Goal: Check status

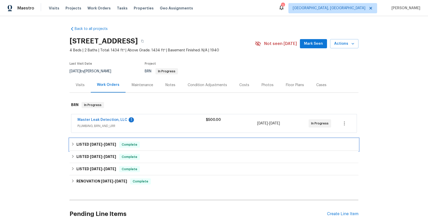
click at [93, 144] on span "[DATE]" at bounding box center [96, 145] width 12 height 4
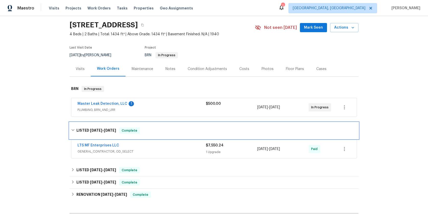
scroll to position [41, 0]
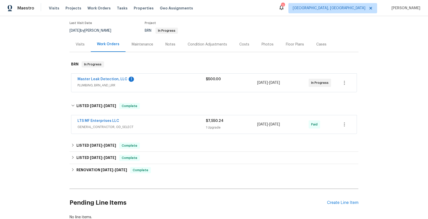
click at [96, 126] on span "GENERAL_CONTRACTOR, OD_SELECT" at bounding box center [141, 126] width 128 height 5
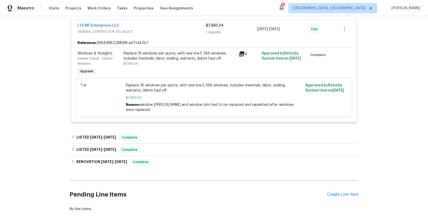
scroll to position [140, 0]
click at [93, 135] on span "[DATE]" at bounding box center [96, 137] width 12 height 4
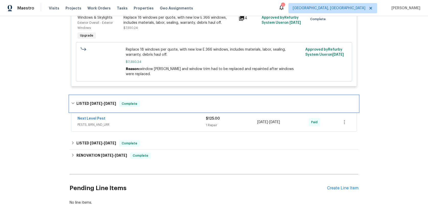
scroll to position [176, 0]
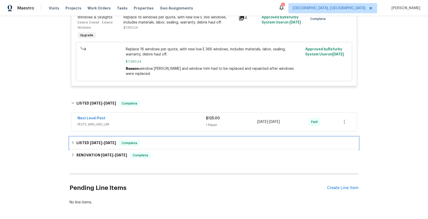
click at [91, 141] on span "[DATE]" at bounding box center [96, 143] width 12 height 4
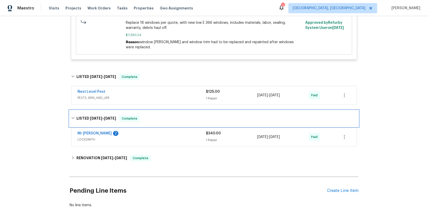
scroll to position [220, 0]
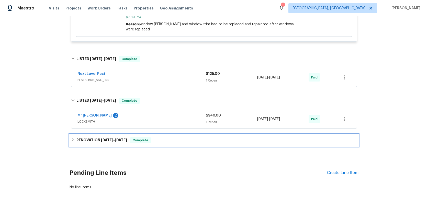
click at [101, 138] on span "[DATE]" at bounding box center [107, 140] width 12 height 4
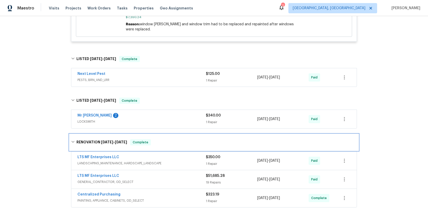
scroll to position [266, 0]
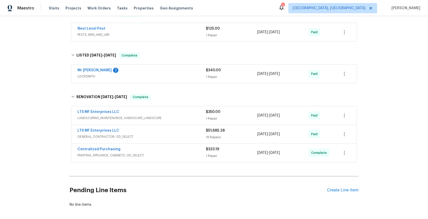
click at [105, 134] on span "GENERAL_CONTRACTOR, OD_SELECT" at bounding box center [141, 136] width 128 height 5
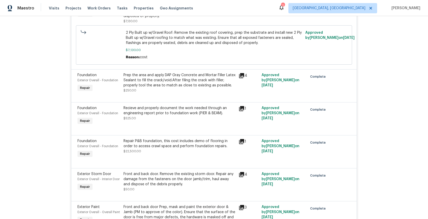
scroll to position [537, 0]
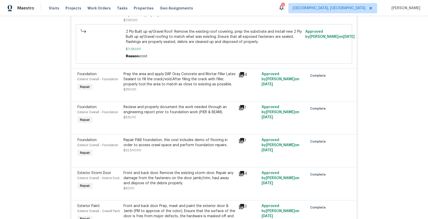
click at [238, 137] on icon at bounding box center [241, 140] width 6 height 6
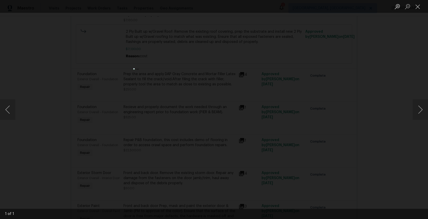
click at [101, 72] on div "Lightbox" at bounding box center [214, 109] width 428 height 219
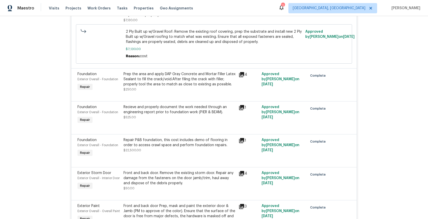
click at [241, 138] on icon at bounding box center [241, 140] width 5 height 5
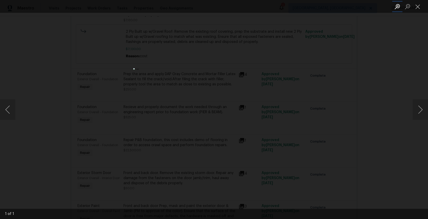
click at [397, 8] on button "Zoom in" at bounding box center [397, 6] width 10 height 9
click at [268, 122] on img "Lightbox" at bounding box center [206, 109] width 355 height 182
click at [278, 161] on img "Lightbox" at bounding box center [208, 160] width 373 height 191
click at [265, 121] on img "Lightbox" at bounding box center [202, 180] width 373 height 191
click at [416, 8] on button "Close lightbox" at bounding box center [417, 6] width 10 height 9
